Goal: Check status: Check status

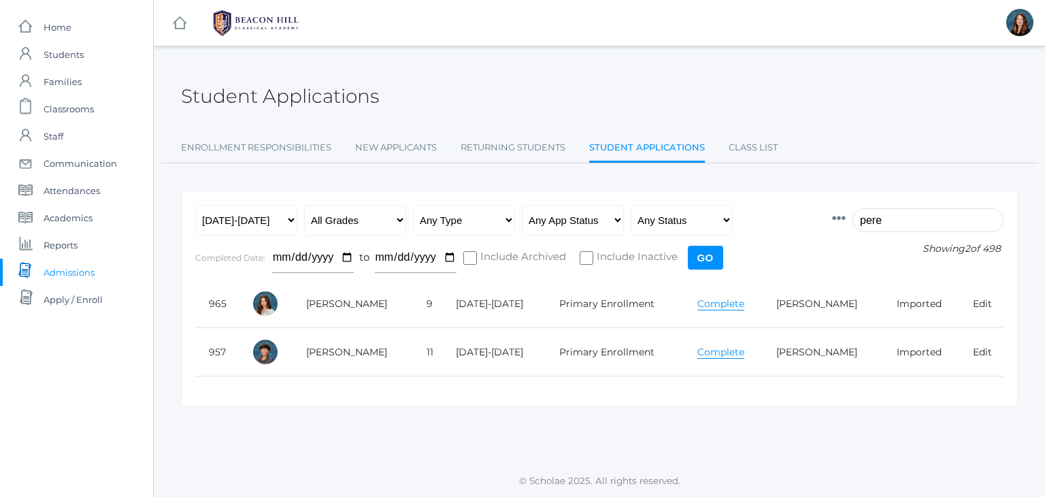
click at [883, 224] on input "pere" at bounding box center [928, 220] width 151 height 24
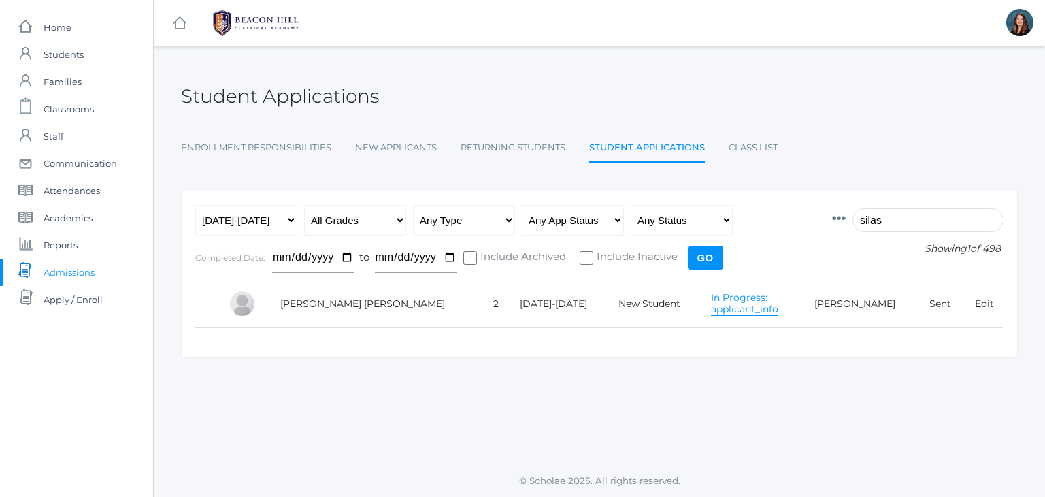
type input "silas"
click at [711, 301] on link "In Progress: applicant_info" at bounding box center [744, 303] width 67 height 25
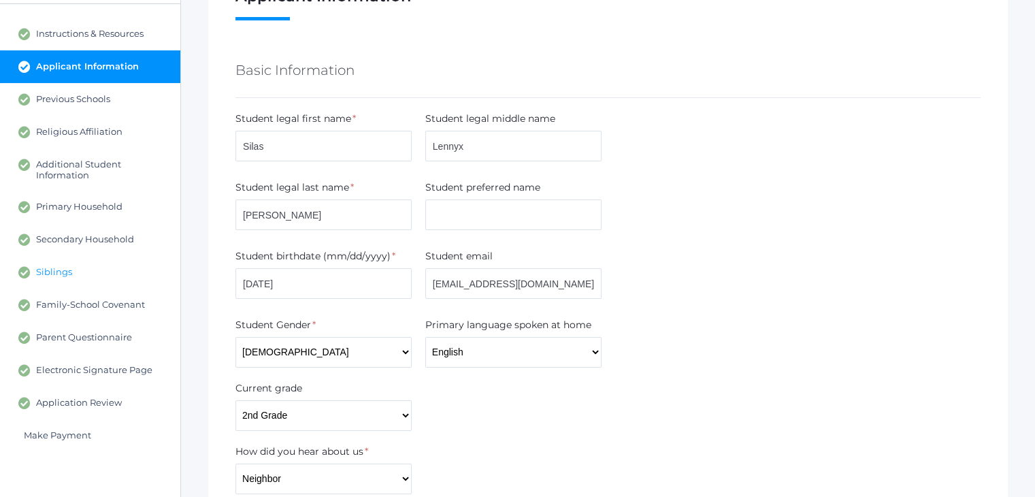
scroll to position [123, 0]
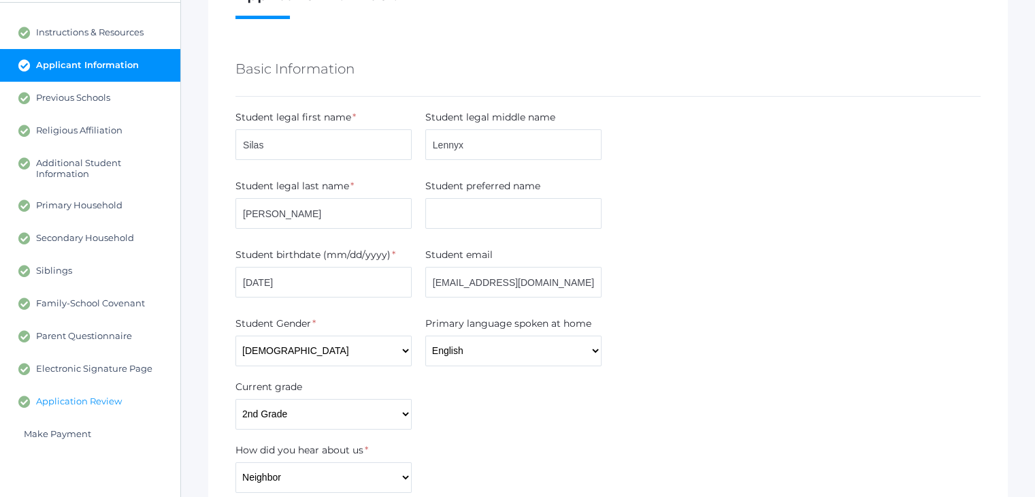
click at [141, 393] on link "Application Review" at bounding box center [90, 401] width 180 height 33
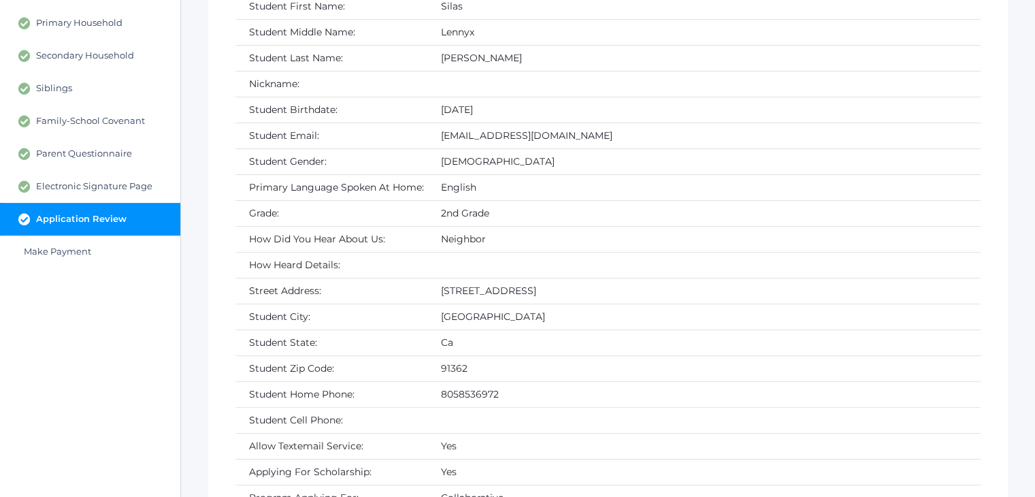
scroll to position [309, 0]
